Goal: Task Accomplishment & Management: Manage account settings

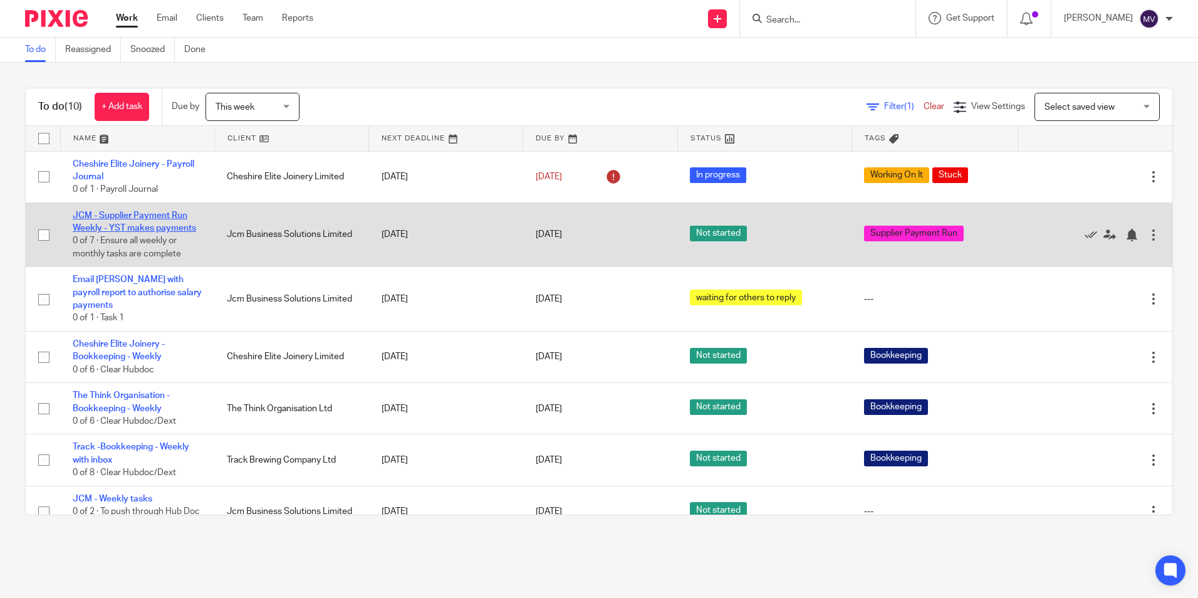
click at [149, 228] on link "JCM - Supplier Payment Run Weekly - YST makes payments" at bounding box center [134, 221] width 123 height 21
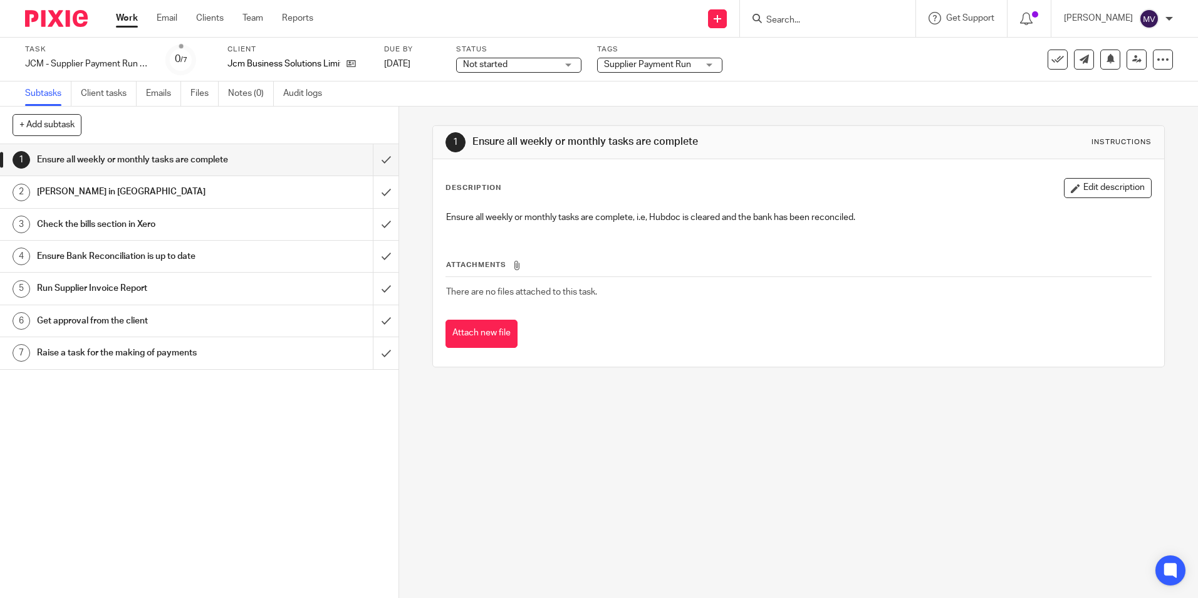
click at [487, 58] on span "Not started" at bounding box center [510, 64] width 94 height 13
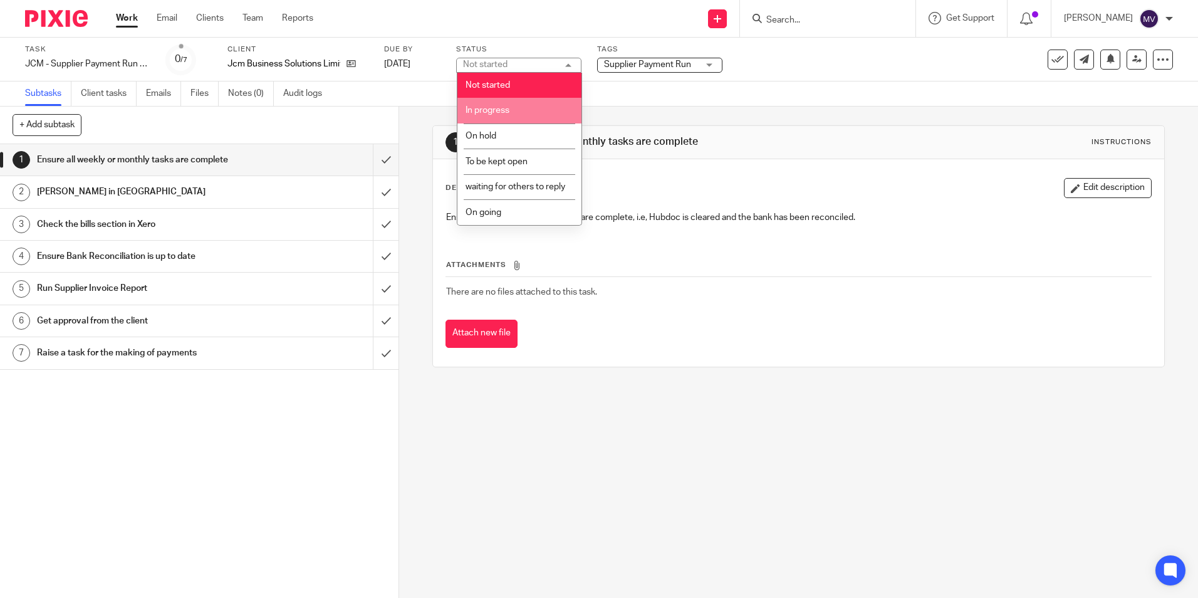
click at [502, 112] on span "In progress" at bounding box center [488, 110] width 44 height 9
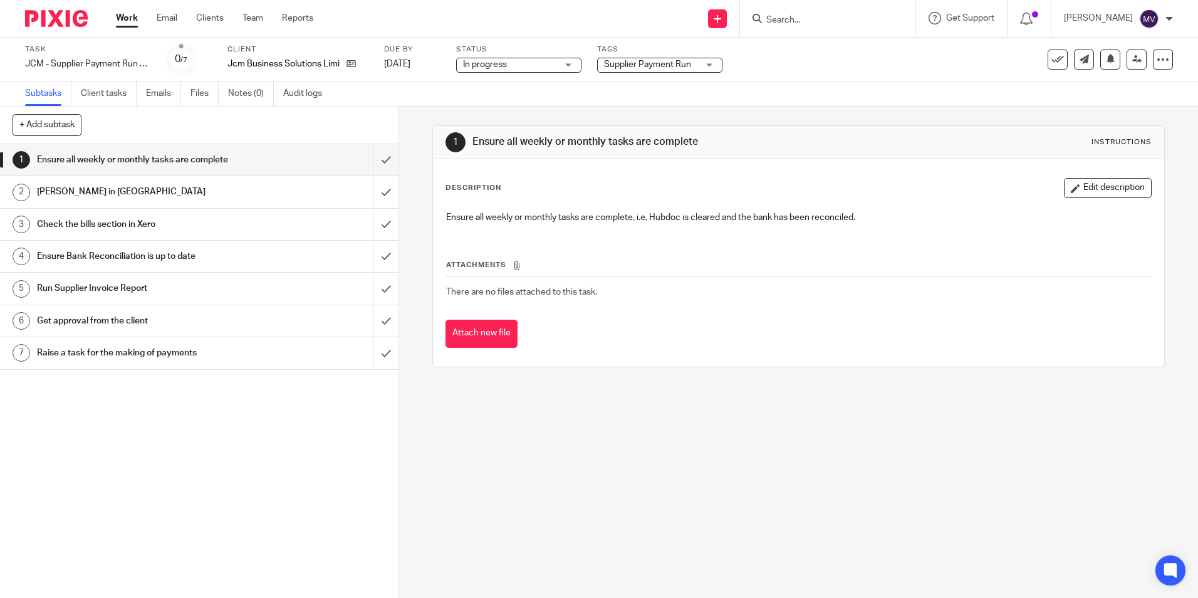
click at [654, 66] on span "Supplier Payment Run" at bounding box center [647, 64] width 87 height 9
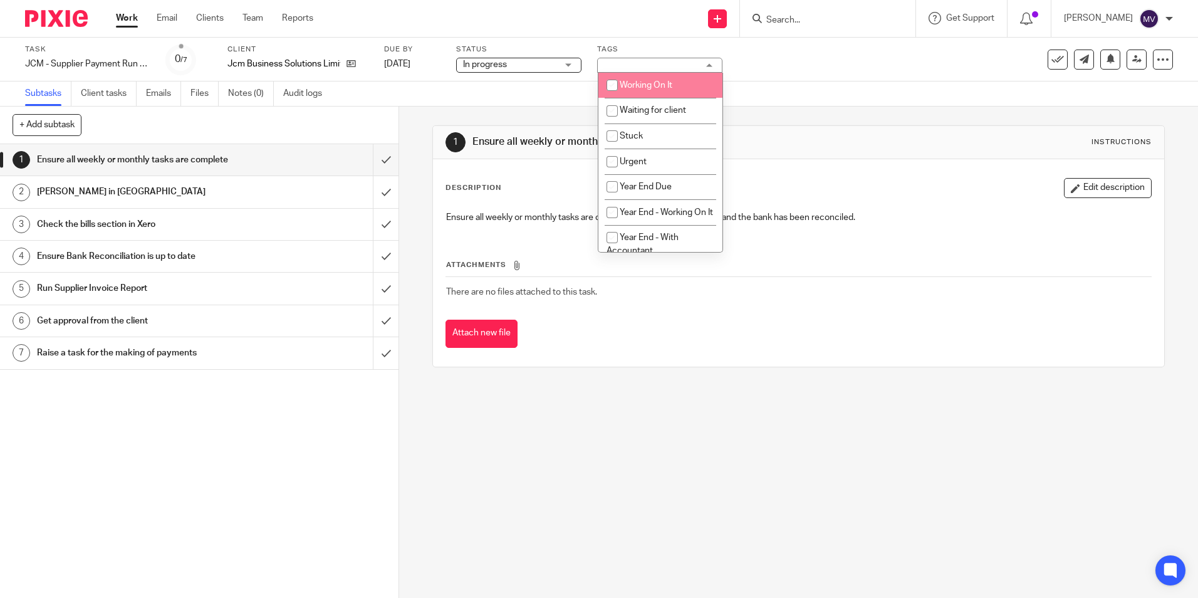
click at [666, 88] on span "Working On It" at bounding box center [646, 85] width 53 height 9
checkbox input "true"
click at [675, 112] on span "Waiting for client" at bounding box center [653, 110] width 66 height 9
checkbox input "true"
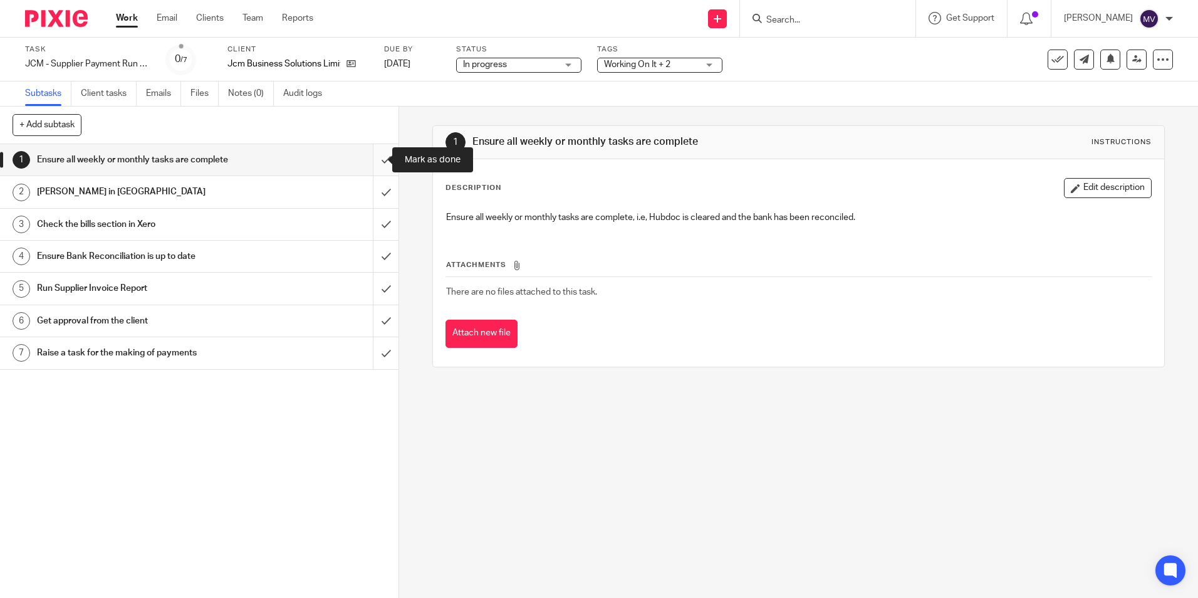
click at [370, 158] on input "submit" at bounding box center [199, 159] width 399 height 31
click at [374, 196] on input "submit" at bounding box center [199, 191] width 399 height 31
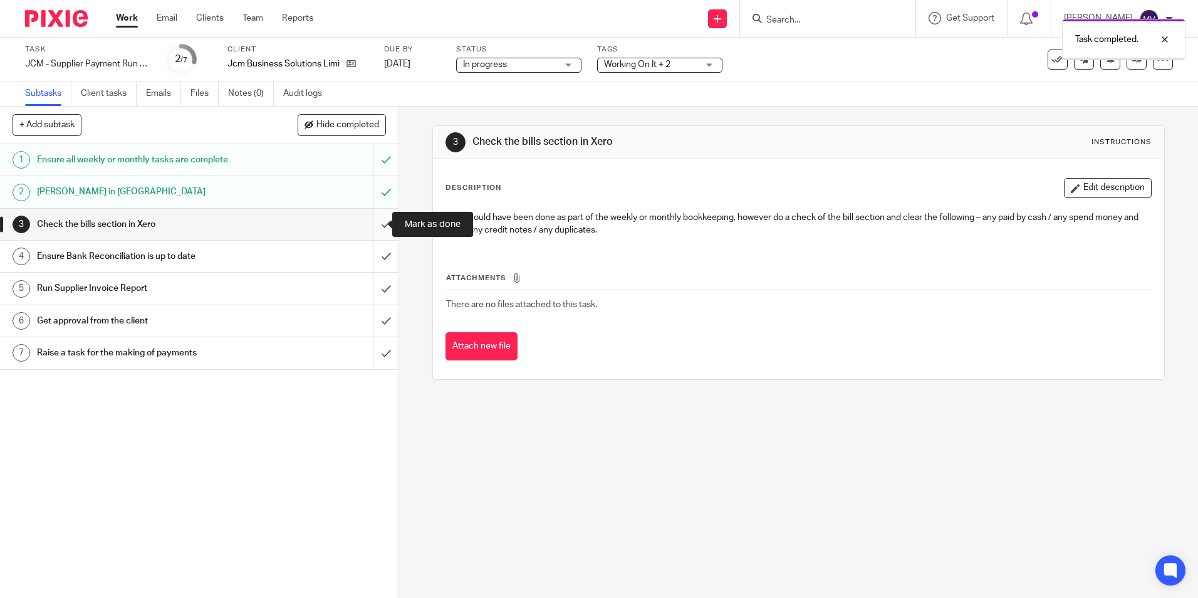
click at [370, 224] on input "submit" at bounding box center [199, 224] width 399 height 31
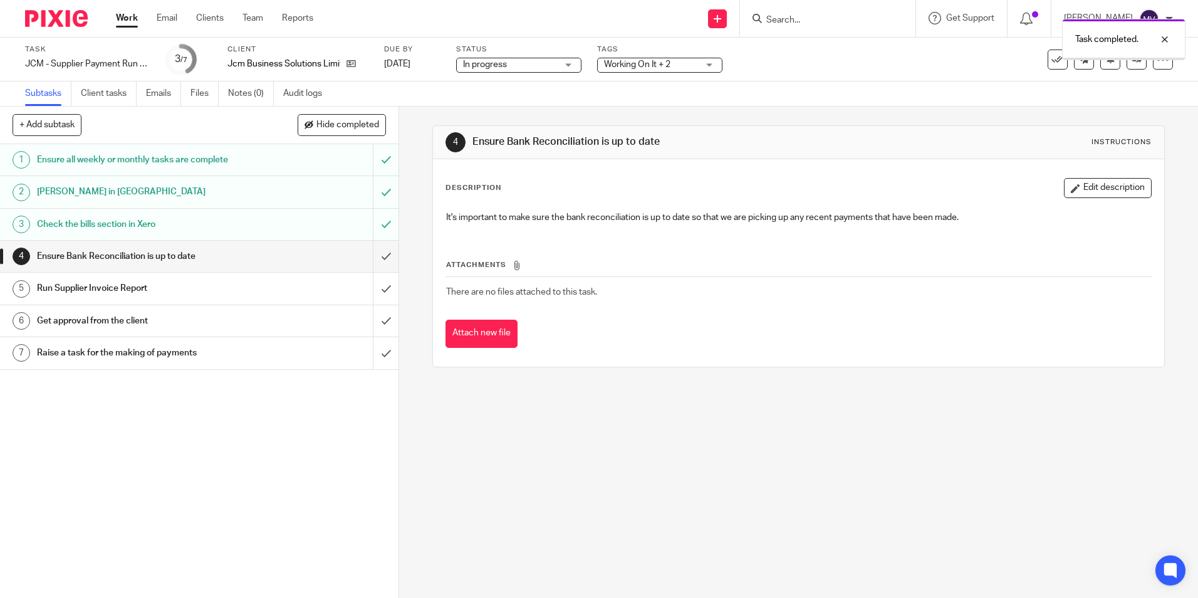
click at [375, 256] on input "submit" at bounding box center [199, 256] width 399 height 31
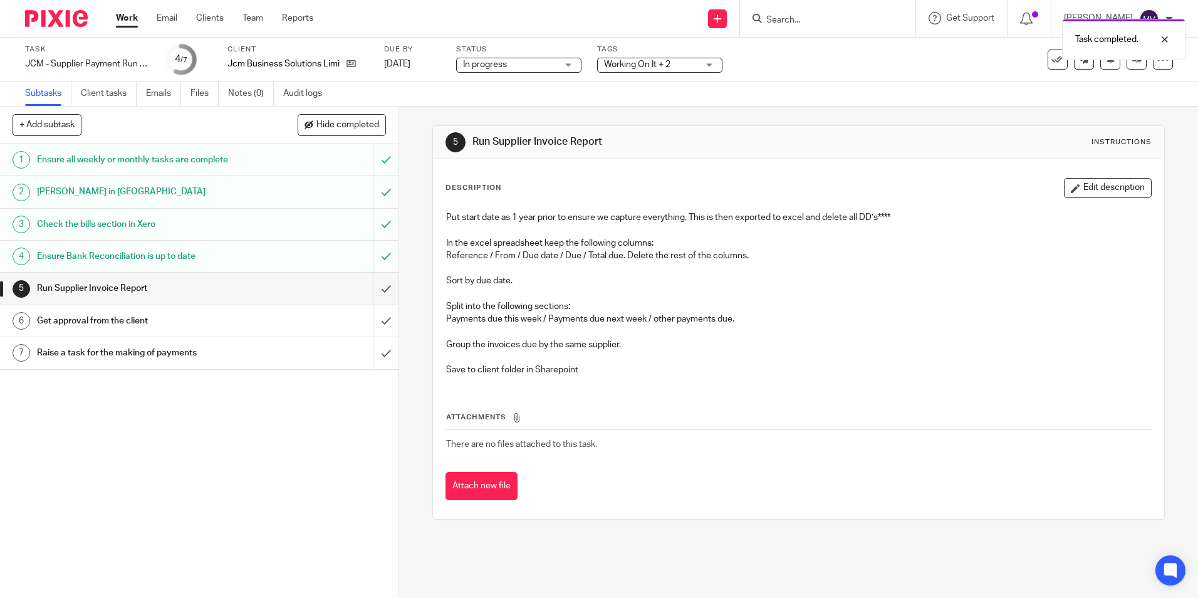
click at [125, 23] on link "Work" at bounding box center [127, 18] width 22 height 13
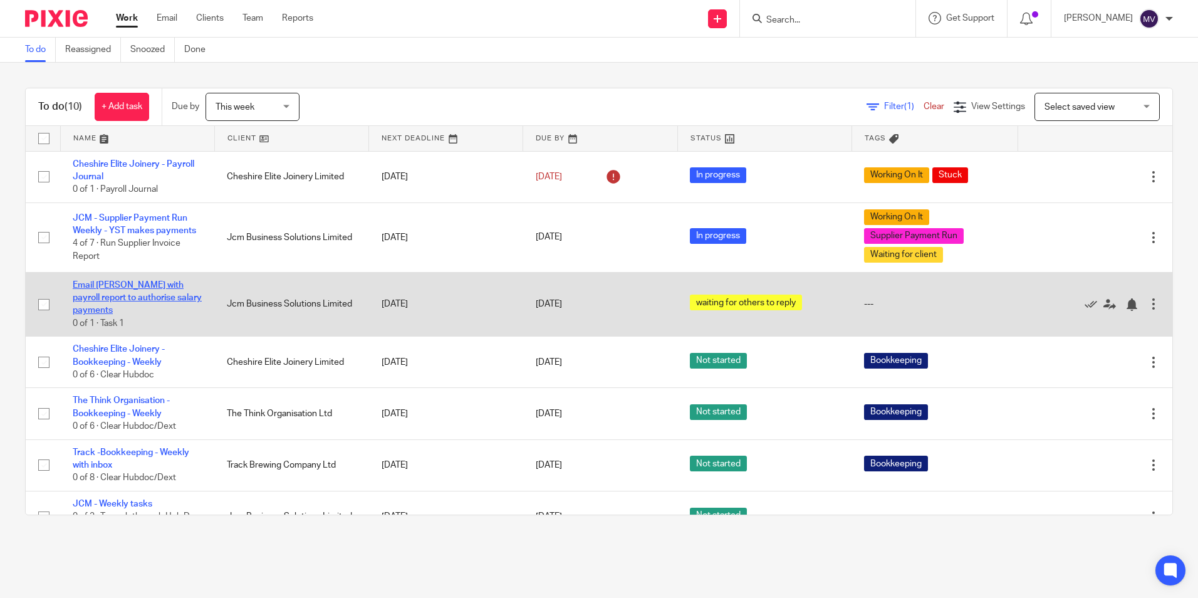
click at [181, 294] on link "Email [PERSON_NAME] with payroll report to authorise salary payments" at bounding box center [137, 298] width 129 height 34
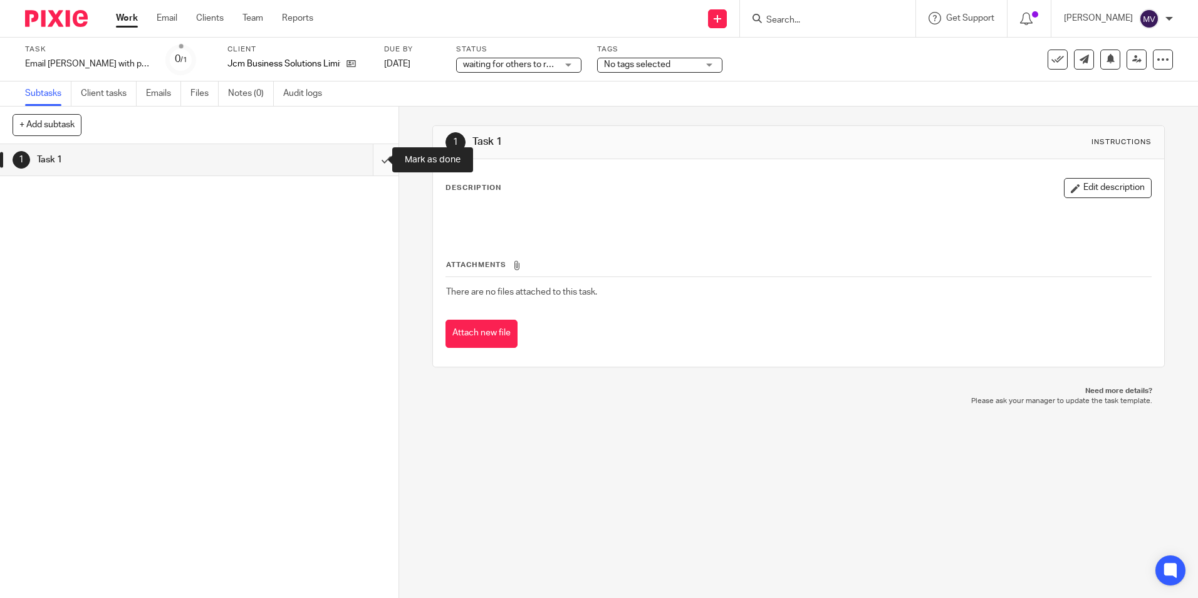
click at [370, 164] on input "submit" at bounding box center [199, 159] width 399 height 31
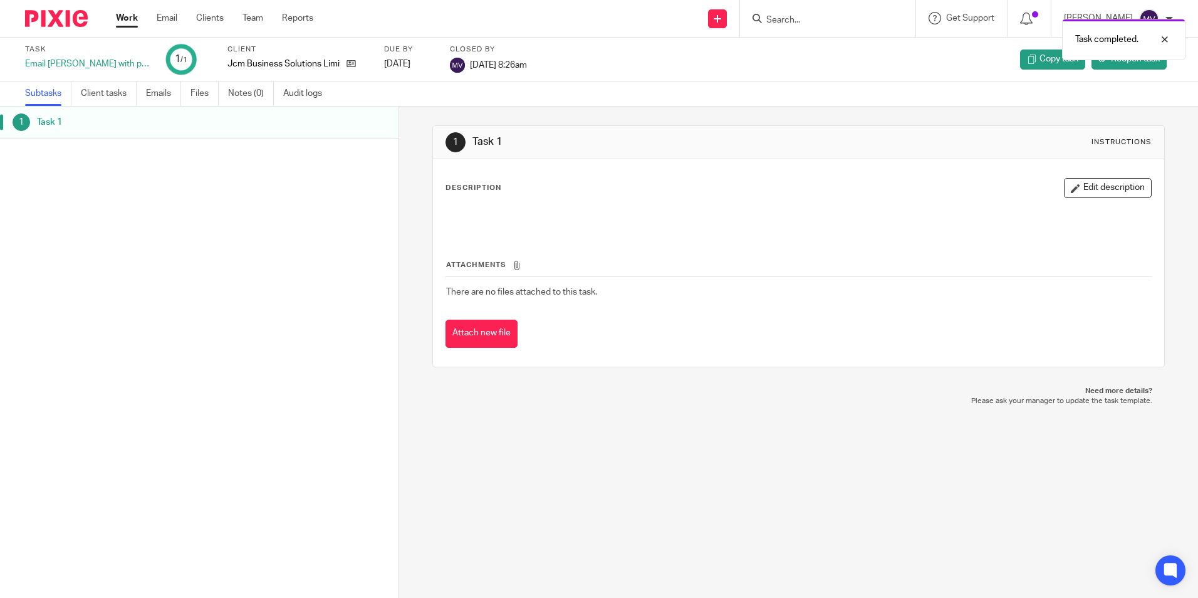
click at [127, 13] on link "Work" at bounding box center [127, 18] width 22 height 13
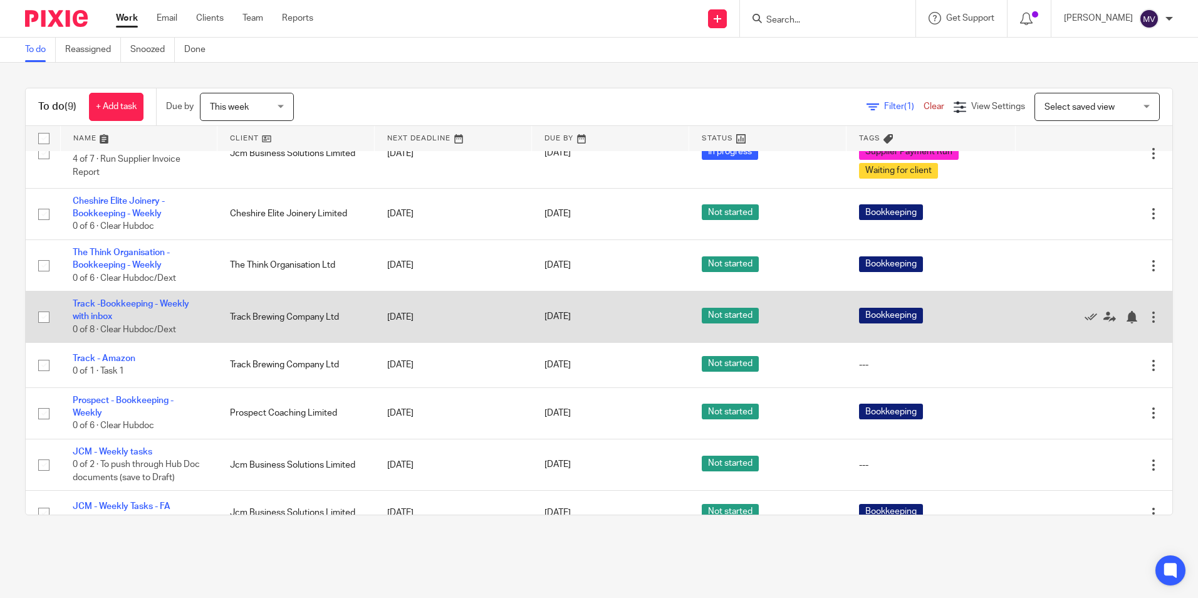
scroll to position [105, 0]
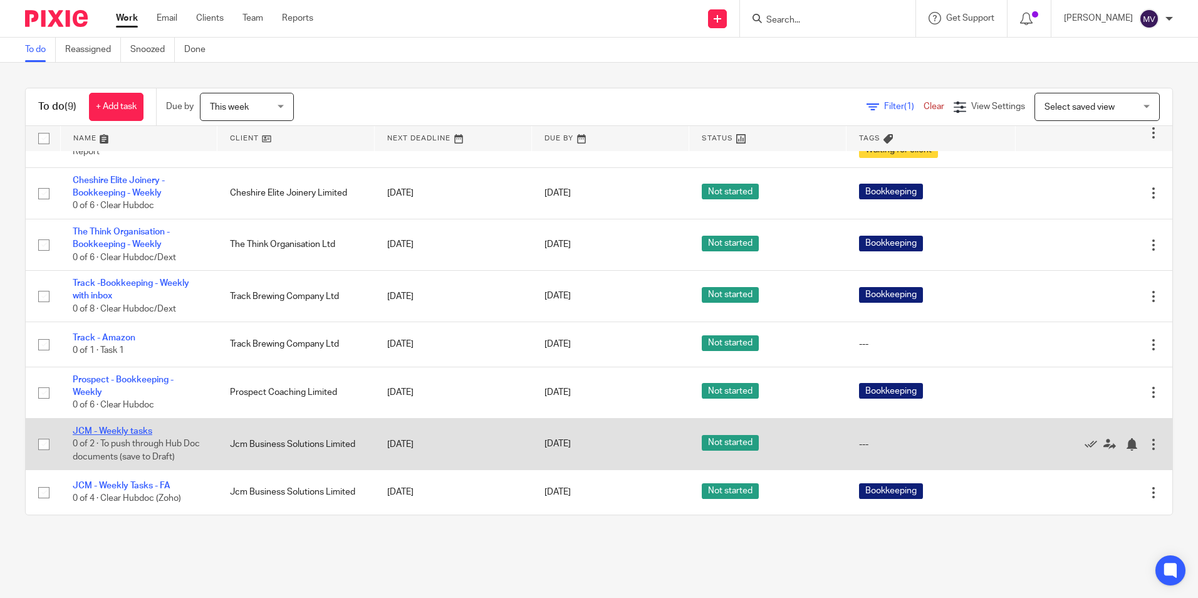
click at [142, 431] on link "JCM - Weekly tasks" at bounding box center [113, 431] width 80 height 9
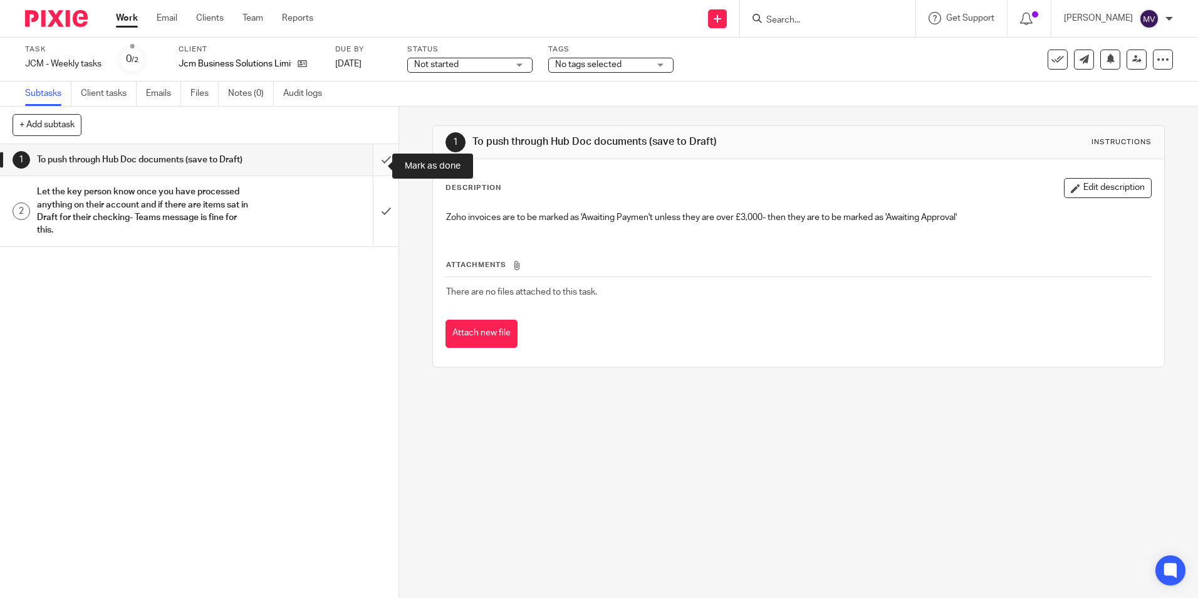
click at [374, 156] on input "submit" at bounding box center [199, 159] width 399 height 31
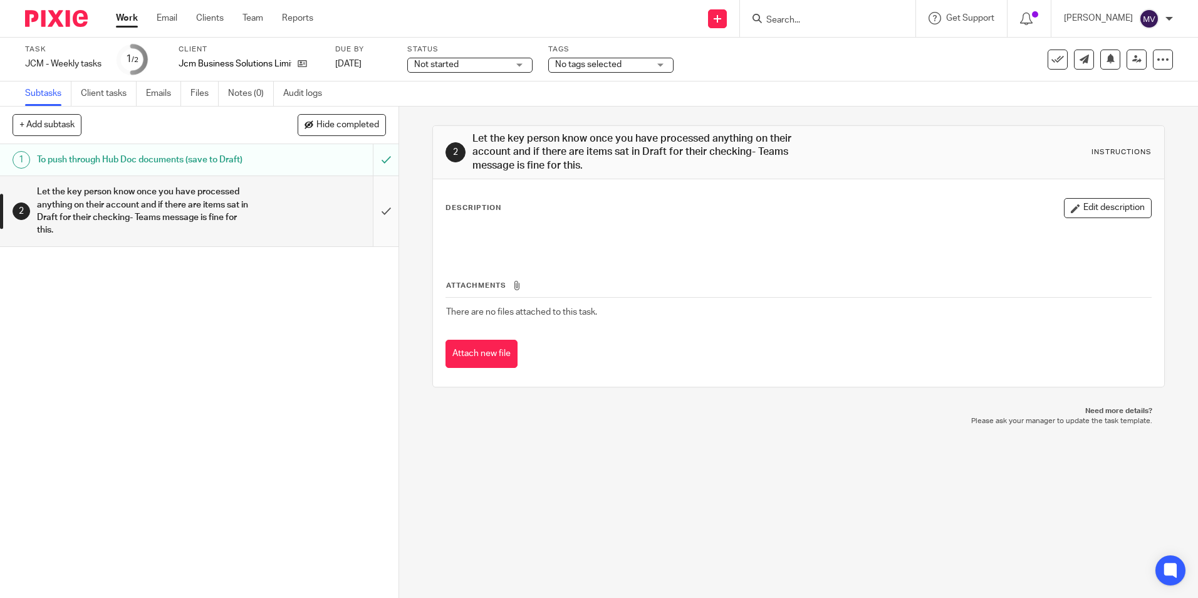
click at [365, 217] on input "submit" at bounding box center [199, 211] width 399 height 70
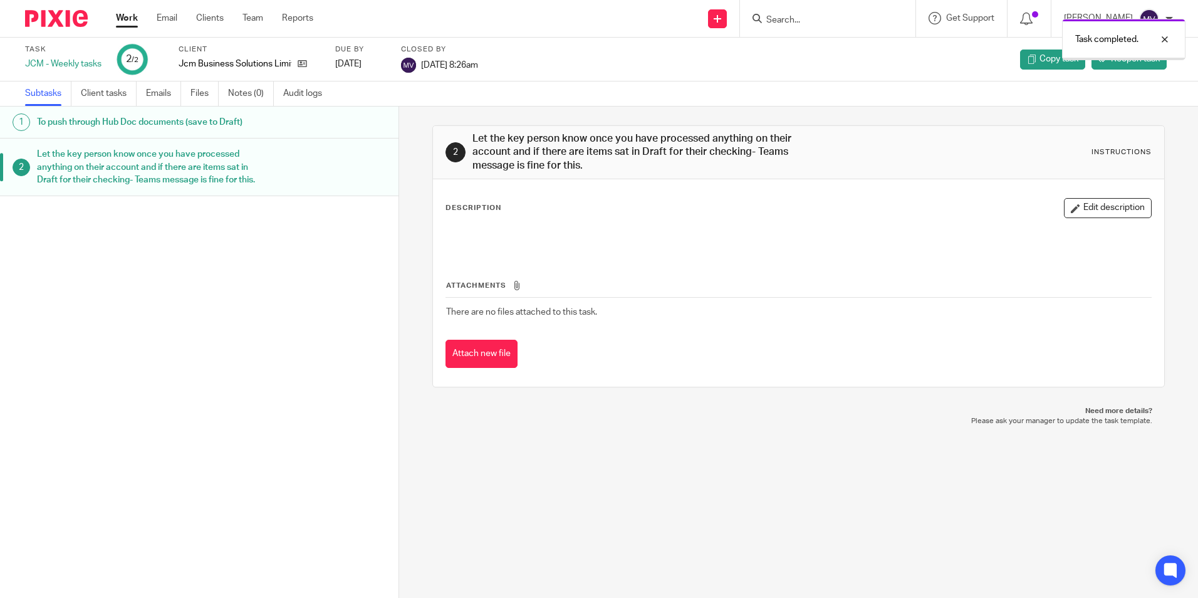
click at [124, 24] on link "Work" at bounding box center [127, 18] width 22 height 13
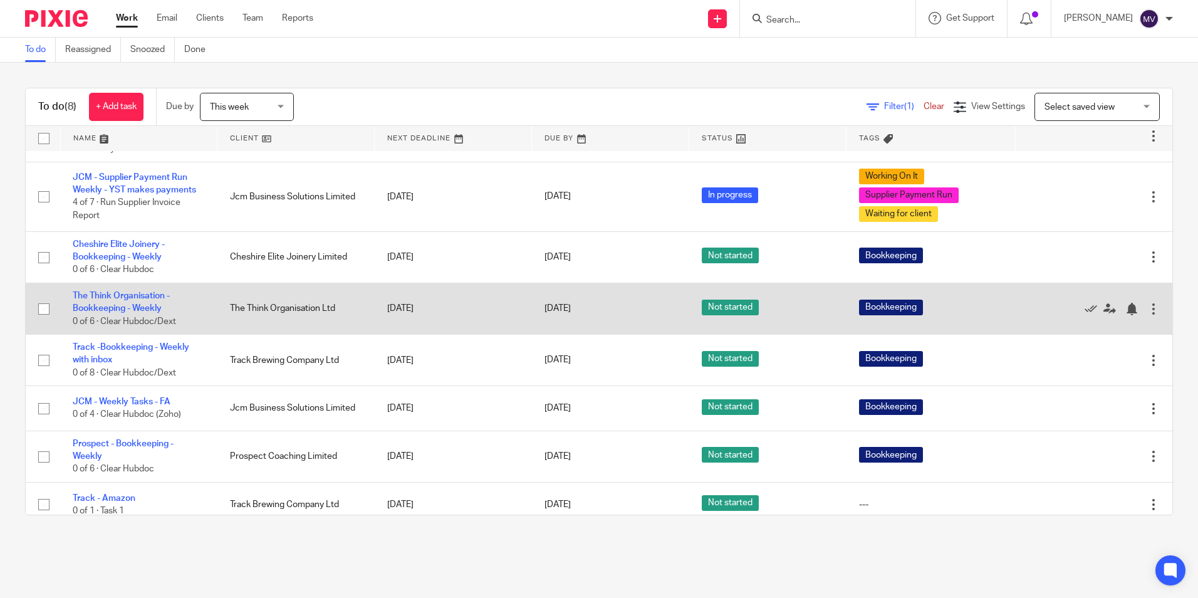
scroll to position [53, 0]
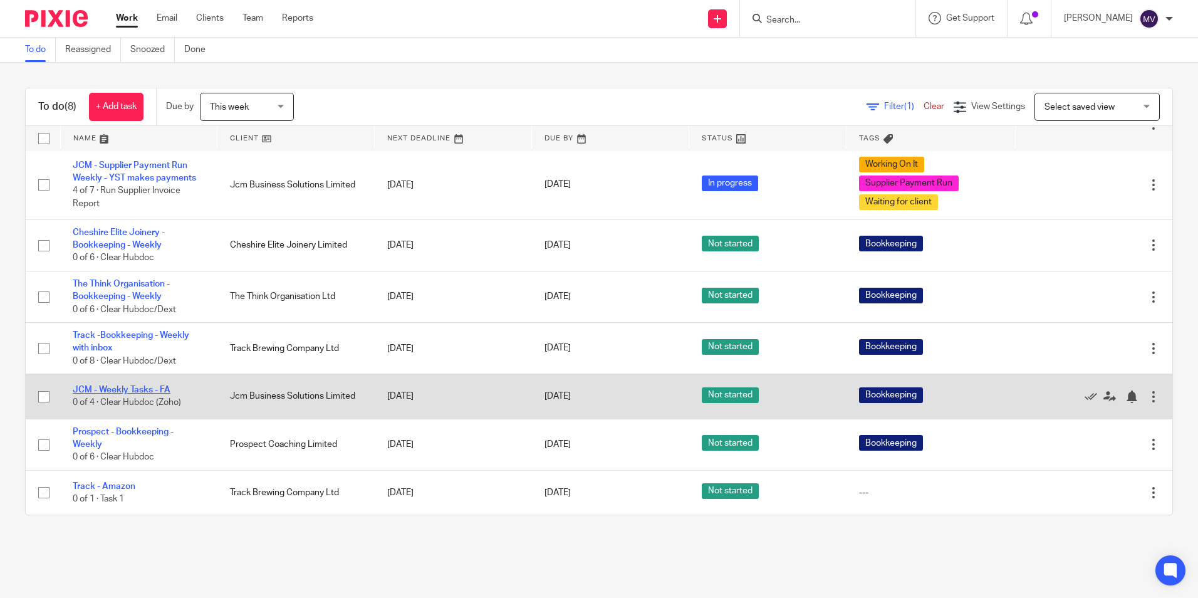
click at [156, 387] on link "JCM - Weekly Tasks - FA" at bounding box center [122, 389] width 98 height 9
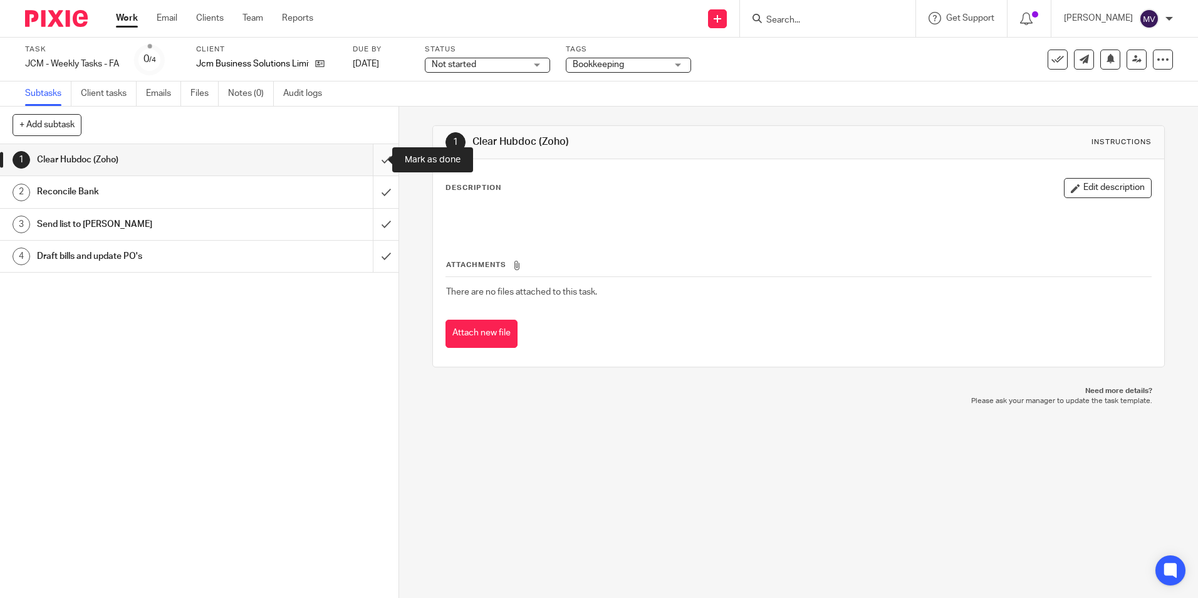
click at [370, 159] on input "submit" at bounding box center [199, 159] width 399 height 31
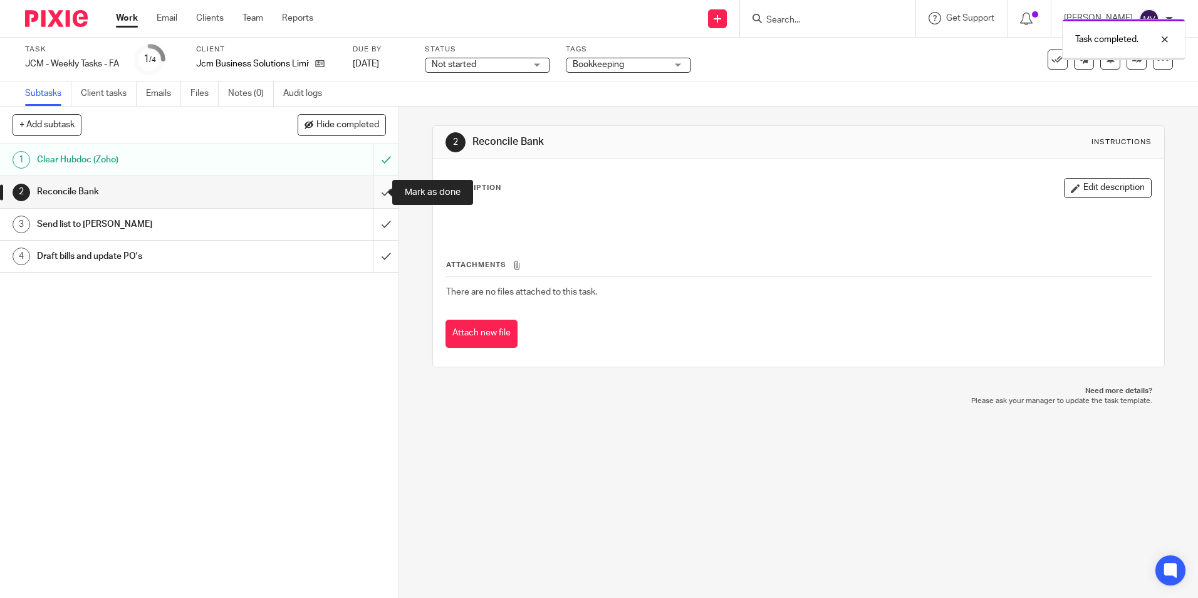
click at [372, 190] on input "submit" at bounding box center [199, 191] width 399 height 31
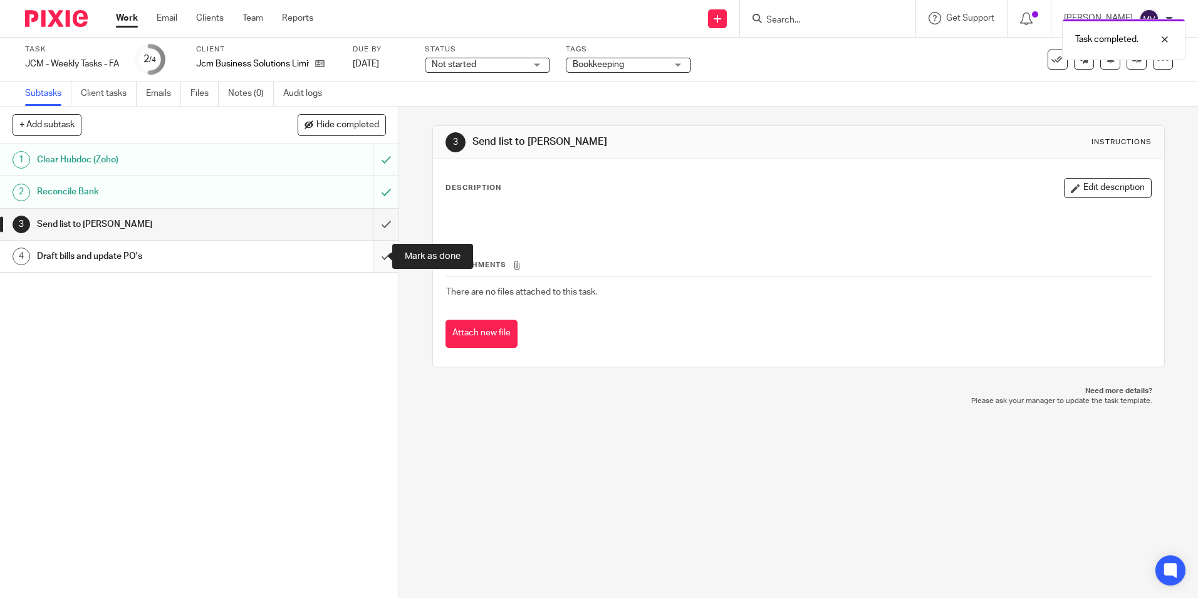
click at [374, 256] on input "submit" at bounding box center [199, 256] width 399 height 31
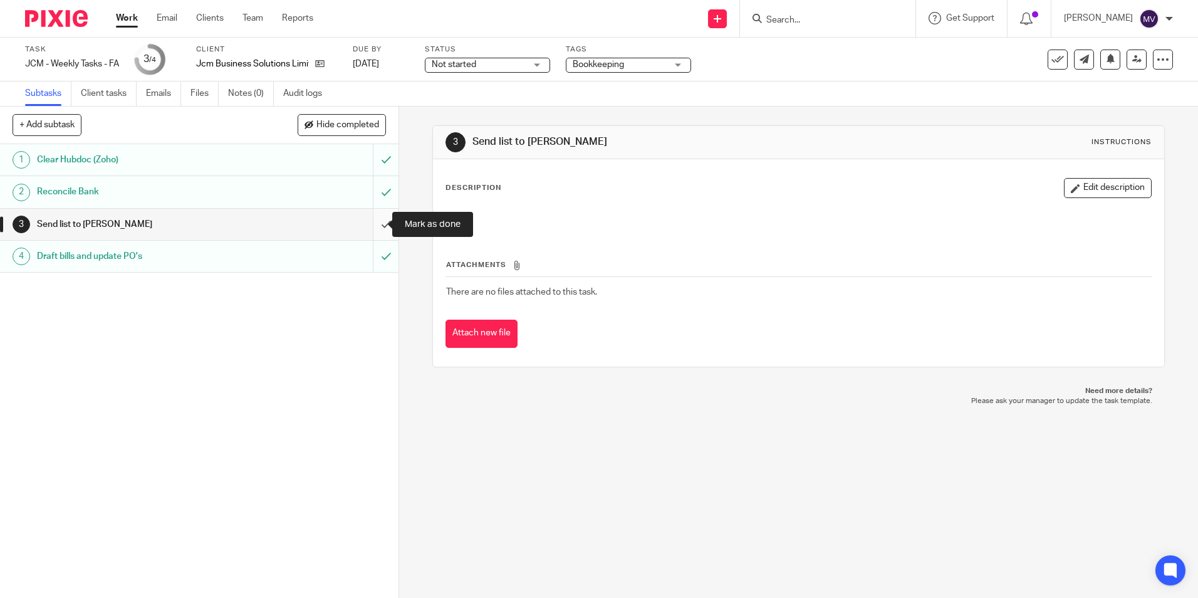
click at [368, 225] on input "submit" at bounding box center [199, 224] width 399 height 31
